Goal: Information Seeking & Learning: Stay updated

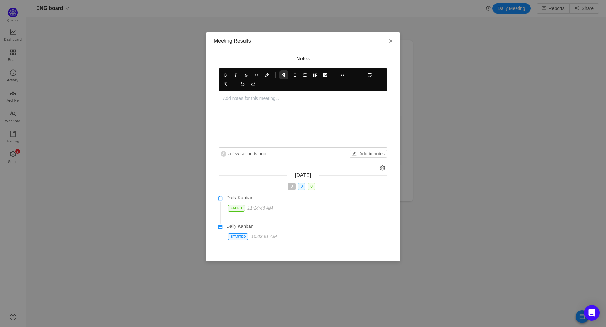
scroll to position [316, 564]
click at [277, 102] on div at bounding box center [303, 119] width 160 height 48
click at [241, 103] on div at bounding box center [303, 119] width 160 height 48
drag, startPoint x: 305, startPoint y: 69, endPoint x: 306, endPoint y: 78, distance: 8.7
click at [305, 71] on div at bounding box center [303, 79] width 168 height 23
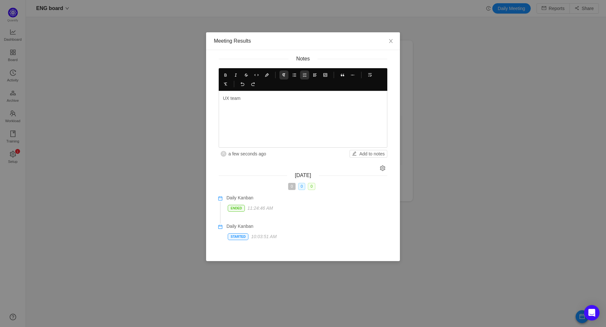
click at [306, 78] on button at bounding box center [304, 74] width 9 height 9
click at [239, 108] on p "[PERSON_NAME] is reviewin the build 4.15.7" at bounding box center [309, 109] width 147 height 7
click at [227, 73] on icon at bounding box center [225, 75] width 5 height 5
click at [241, 120] on p "[PERSON_NAME] is checking the HS story related to the dashboards" at bounding box center [309, 120] width 147 height 7
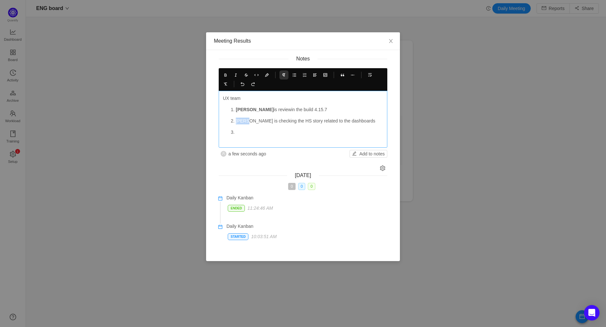
click at [241, 120] on p "[PERSON_NAME] is checking the HS story related to the dashboards" at bounding box center [309, 120] width 147 height 7
drag, startPoint x: 226, startPoint y: 76, endPoint x: 237, endPoint y: 103, distance: 29.1
click at [226, 76] on icon at bounding box center [225, 75] width 5 height 5
click at [247, 132] on p at bounding box center [309, 132] width 147 height 7
click at [275, 131] on p "[PERSON_NAME] is reviewing a plan to implement the changes in the upload file" at bounding box center [309, 136] width 147 height 14
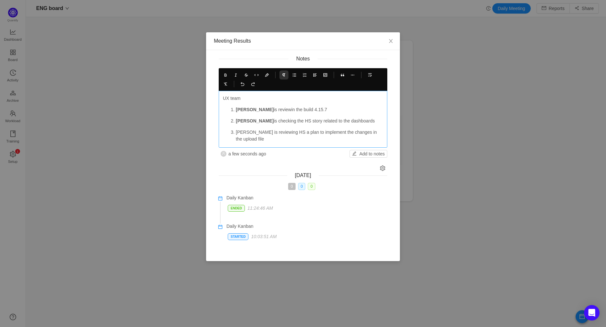
click at [264, 138] on p "[PERSON_NAME] is reviewing HS a plan to implement the changes in the upload file" at bounding box center [309, 136] width 147 height 14
click at [241, 131] on p "[PERSON_NAME] is reviewing HS a plan to implement the changes in the upload file" at bounding box center [309, 136] width 147 height 14
drag, startPoint x: 241, startPoint y: 131, endPoint x: 233, endPoint y: 91, distance: 40.1
click at [241, 131] on p "[PERSON_NAME] is reviewing HS a plan to implement the changes in the upload file" at bounding box center [309, 136] width 147 height 14
click at [225, 75] on icon at bounding box center [225, 75] width 5 height 5
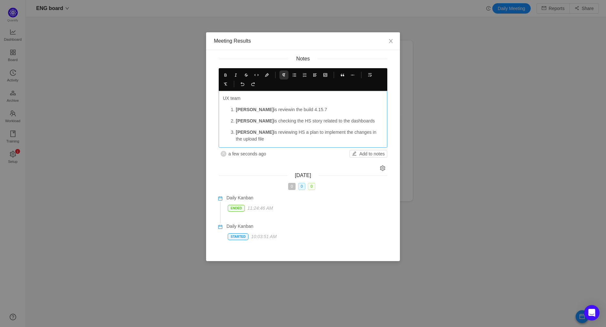
click at [258, 142] on div "UX team [PERSON_NAME] is reviewin the build 4.15.7 [PERSON_NAME] is checking th…" at bounding box center [303, 119] width 160 height 48
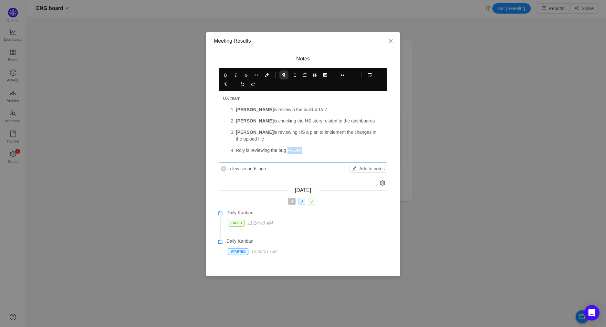
drag, startPoint x: 305, startPoint y: 149, endPoint x: 289, endPoint y: 148, distance: 15.8
click at [289, 148] on p "Roly is reviewing the bug FOUR-" at bounding box center [309, 150] width 147 height 7
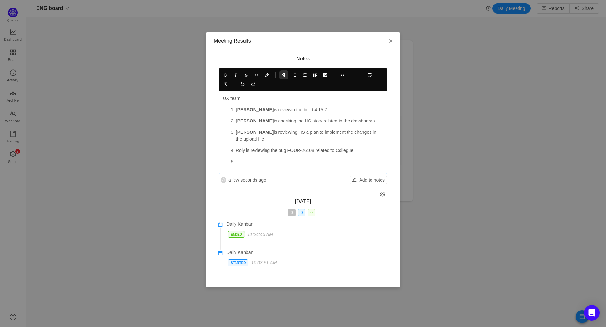
click at [241, 152] on p "Roly is reviewing the bug FOUR-26108 related to Collegue" at bounding box center [309, 150] width 147 height 7
click at [224, 73] on icon at bounding box center [225, 75] width 5 height 5
click at [245, 160] on p at bounding box center [309, 161] width 147 height 7
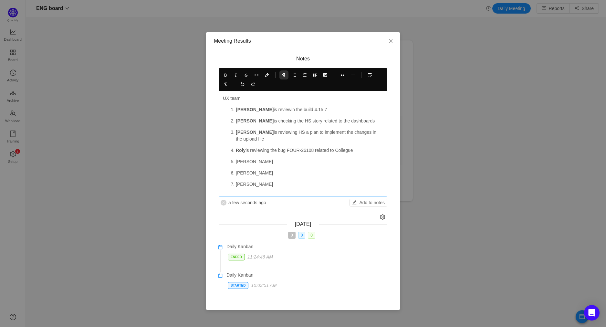
click at [259, 162] on p "[PERSON_NAME]" at bounding box center [309, 161] width 147 height 7
click at [257, 170] on p "[PERSON_NAME]" at bounding box center [309, 172] width 147 height 7
drag, startPoint x: 333, startPoint y: 150, endPoint x: 332, endPoint y: 160, distance: 10.1
click at [319, 150] on p "Roly is reviewing the bug FOUR-26108 related to Collegue" at bounding box center [309, 150] width 147 height 7
copy p "related to Collegue"
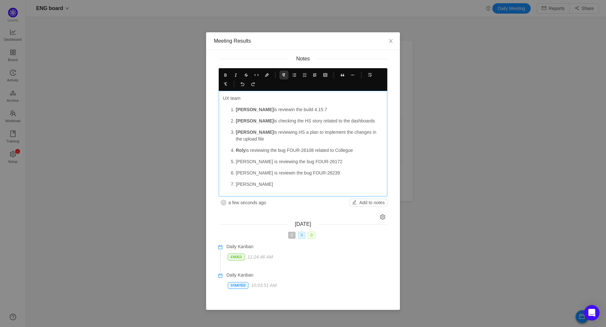
click at [334, 162] on p "[PERSON_NAME] is reviewing the bug FOUR-26172" at bounding box center [309, 161] width 147 height 7
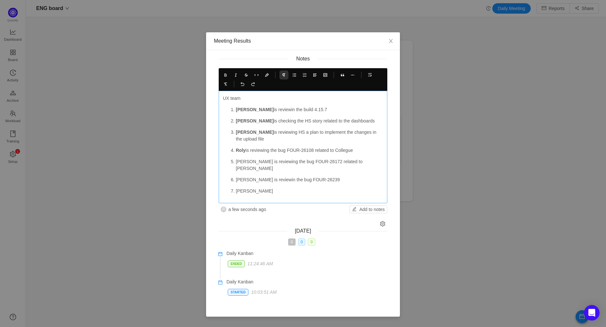
click at [334, 176] on p "[PERSON_NAME] is reviewin the bug FOUR-26239" at bounding box center [309, 179] width 147 height 7
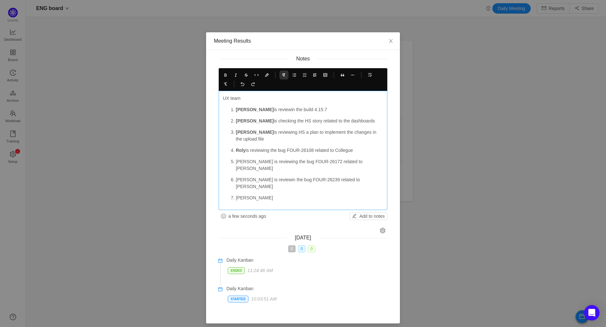
click at [281, 194] on p "[PERSON_NAME]" at bounding box center [309, 197] width 147 height 7
click at [270, 176] on p "[PERSON_NAME] is reviewin the bug FOUR-26239 related to [PERSON_NAME]" at bounding box center [309, 183] width 147 height 14
click at [261, 194] on p "[PERSON_NAME]" at bounding box center [309, 197] width 147 height 7
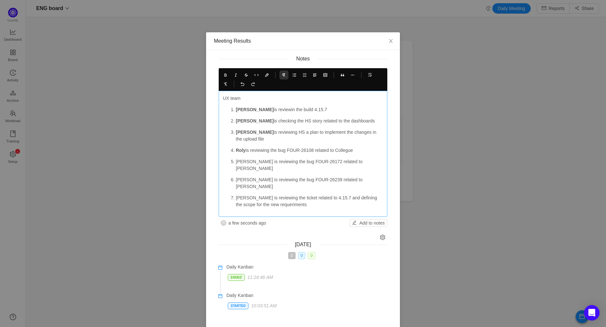
click at [370, 194] on p "[PERSON_NAME] is reviewing the ticket related to 4.15.7 and defining the scope …" at bounding box center [309, 201] width 147 height 14
click at [347, 194] on p "[PERSON_NAME] is reviewing the ticket related to 4.15.7 and defining for the ne…" at bounding box center [309, 201] width 147 height 14
click at [362, 194] on p "[PERSON_NAME] is reviewing the ticket related to 4.15.7 and reviewing for the n…" at bounding box center [309, 201] width 147 height 14
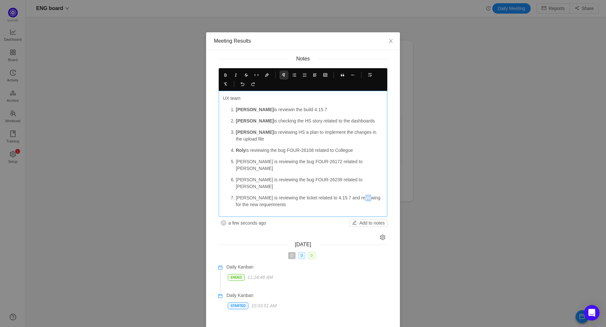
click at [362, 194] on p "[PERSON_NAME] is reviewing the ticket related to 4.15.7 and reviewing for the n…" at bounding box center [309, 201] width 147 height 14
drag, startPoint x: 250, startPoint y: 97, endPoint x: 198, endPoint y: 95, distance: 52.3
click at [198, 95] on div "Meeting Results Notes UX team [PERSON_NAME] is reviewin the build 4.15.7 [PERSO…" at bounding box center [303, 163] width 606 height 327
click at [222, 73] on button at bounding box center [225, 74] width 9 height 9
click at [241, 161] on p "[PERSON_NAME] is reviewing the bug FOUR-26172 related to [PERSON_NAME]" at bounding box center [309, 165] width 147 height 14
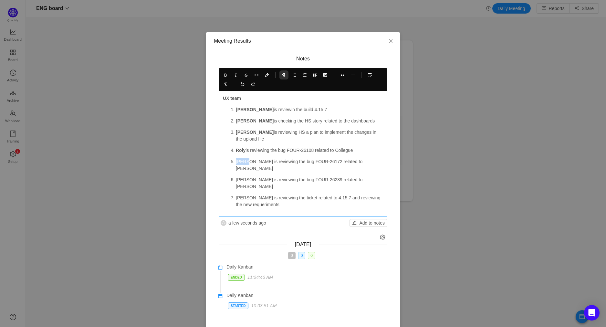
click at [241, 161] on p "[PERSON_NAME] is reviewing the bug FOUR-26172 related to [PERSON_NAME]" at bounding box center [309, 165] width 147 height 14
click at [224, 75] on icon at bounding box center [225, 75] width 5 height 5
click at [240, 176] on p "[PERSON_NAME] is reviewing the bug FOUR-26239 related to [PERSON_NAME]" at bounding box center [309, 183] width 147 height 14
click at [224, 73] on icon at bounding box center [225, 75] width 5 height 5
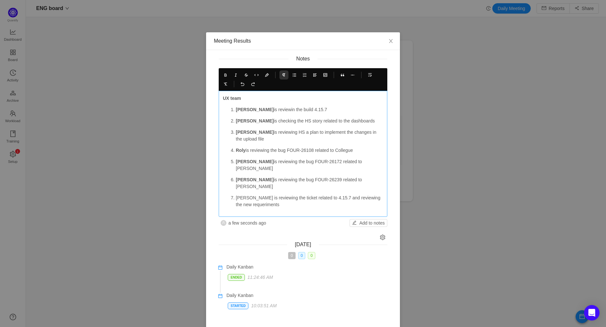
click at [243, 194] on p "[PERSON_NAME] is reviewing the ticket related to 4.15.7 and reviewing the new r…" at bounding box center [309, 201] width 147 height 14
click at [226, 74] on icon at bounding box center [225, 75] width 5 height 5
drag, startPoint x: 282, startPoint y: 193, endPoint x: 323, endPoint y: 196, distance: 41.4
click at [282, 194] on p "[PERSON_NAME] is reviewing the ticket related to 4.15.7 and reviewing the new r…" at bounding box center [309, 201] width 147 height 14
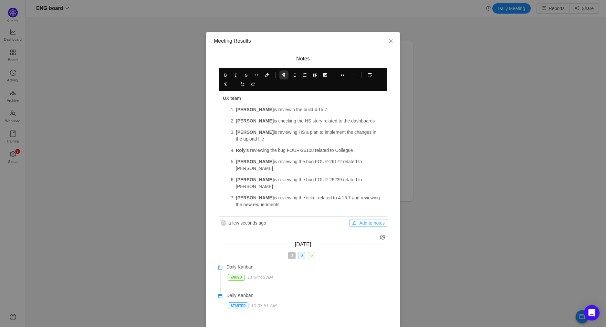
click at [368, 219] on button "Add to notes" at bounding box center [368, 223] width 38 height 8
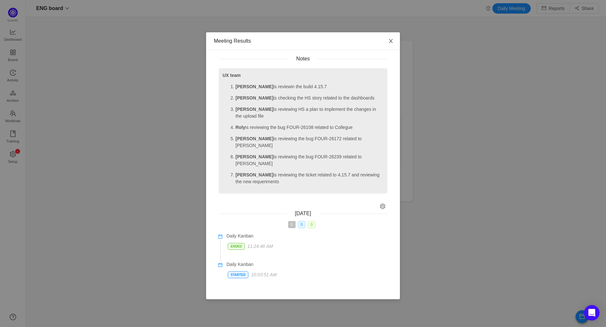
click at [391, 41] on icon "icon: close" at bounding box center [391, 41] width 4 height 4
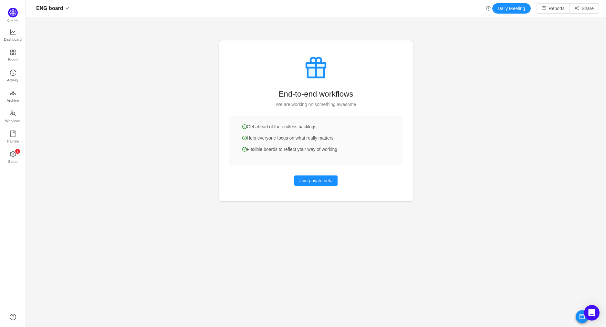
click at [486, 9] on icon "icon: history" at bounding box center [488, 8] width 4 height 4
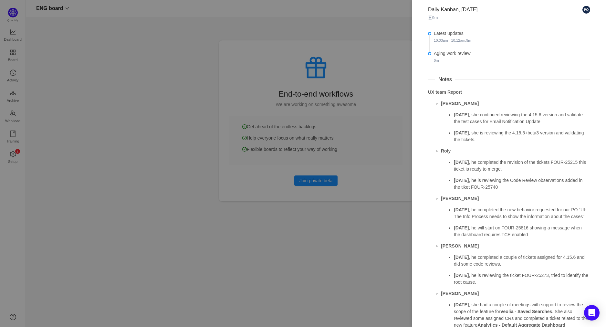
scroll to position [1695, 0]
